Goal: Task Accomplishment & Management: Use online tool/utility

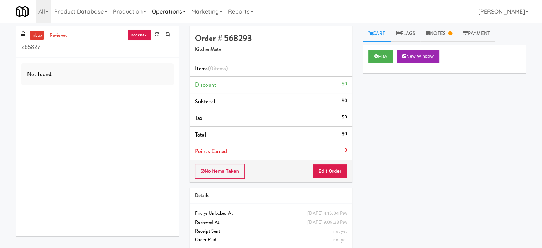
click at [168, 9] on link "Operations" at bounding box center [169, 11] width 40 height 23
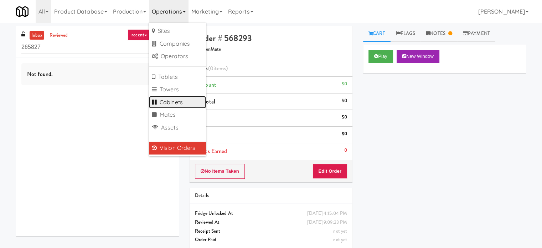
click at [178, 101] on link "Cabinets" at bounding box center [177, 102] width 57 height 13
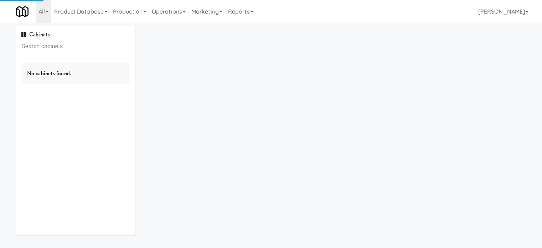
click at [90, 48] on input "text" at bounding box center [75, 46] width 109 height 13
type input "[GEOGRAPHIC_DATA] - [GEOGRAPHIC_DATA]"
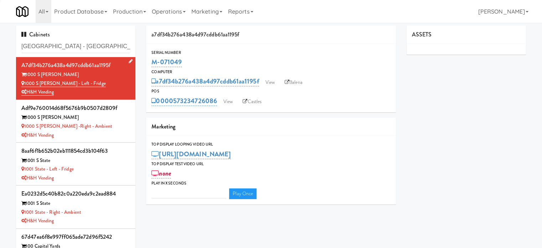
type input "3"
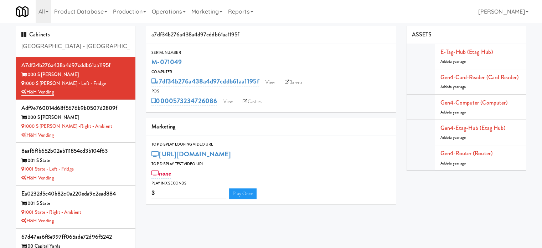
click at [90, 45] on input "[GEOGRAPHIC_DATA] - [GEOGRAPHIC_DATA]" at bounding box center [75, 46] width 109 height 13
type input "[GEOGRAPHIC_DATA] - [GEOGRAPHIC_DATA]"
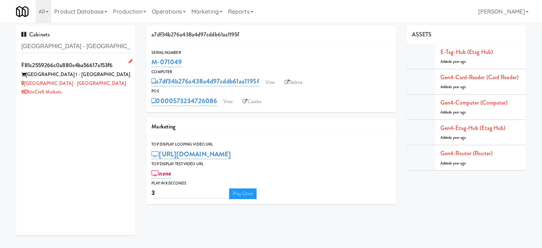
click at [112, 87] on div "[GEOGRAPHIC_DATA] - [GEOGRAPHIC_DATA]" at bounding box center [75, 83] width 109 height 9
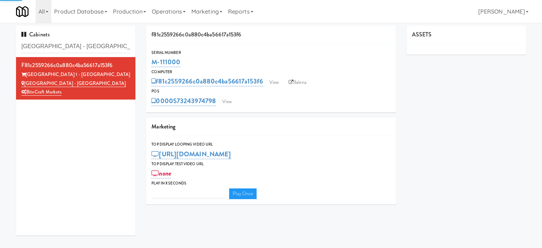
type input "3"
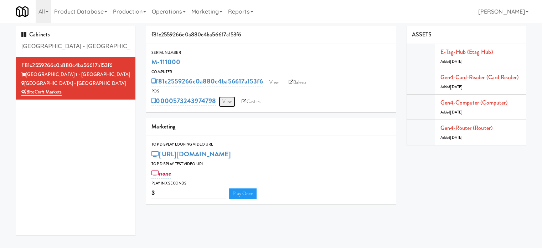
click at [228, 100] on link "View" at bounding box center [227, 101] width 16 height 11
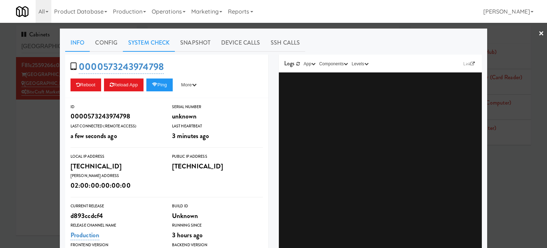
drag, startPoint x: 138, startPoint y: 52, endPoint x: 141, endPoint y: 45, distance: 8.0
click at [138, 52] on div "Info Config System Check Snapshot Device Calls SSH Calls 0000573243974798 Reboo…" at bounding box center [273, 208] width 417 height 349
click at [145, 40] on link "System Check" at bounding box center [149, 43] width 52 height 18
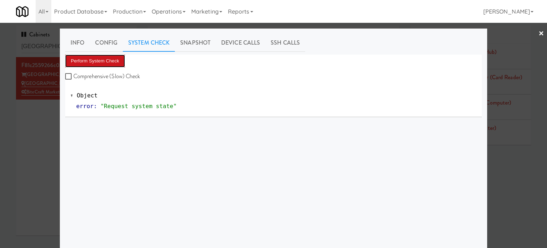
click at [104, 62] on button "Perform System Check" at bounding box center [95, 60] width 60 height 13
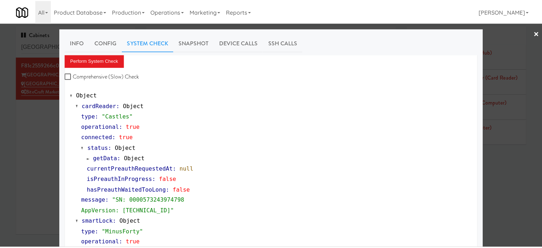
scroll to position [305, 0]
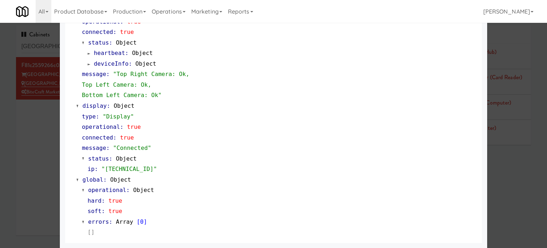
click at [43, 150] on div at bounding box center [273, 124] width 547 height 248
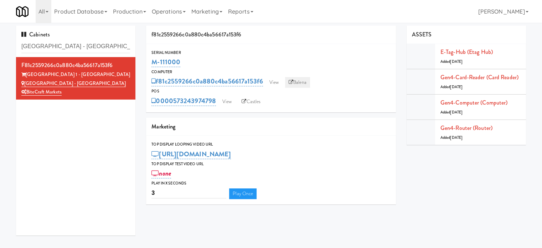
click at [306, 84] on link "Balena" at bounding box center [297, 82] width 25 height 11
